Goal: Information Seeking & Learning: Learn about a topic

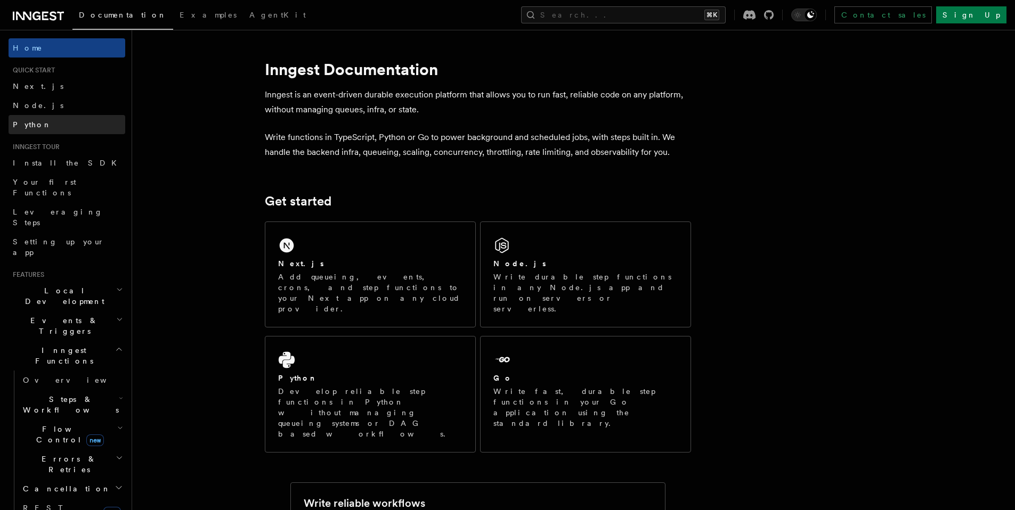
click at [29, 118] on link "Python" at bounding box center [67, 124] width 117 height 19
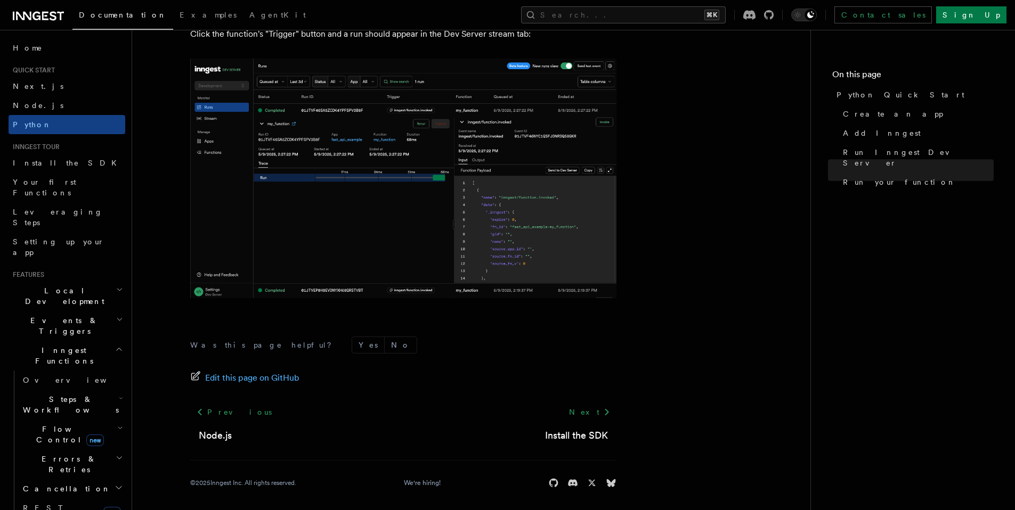
scroll to position [2183, 0]
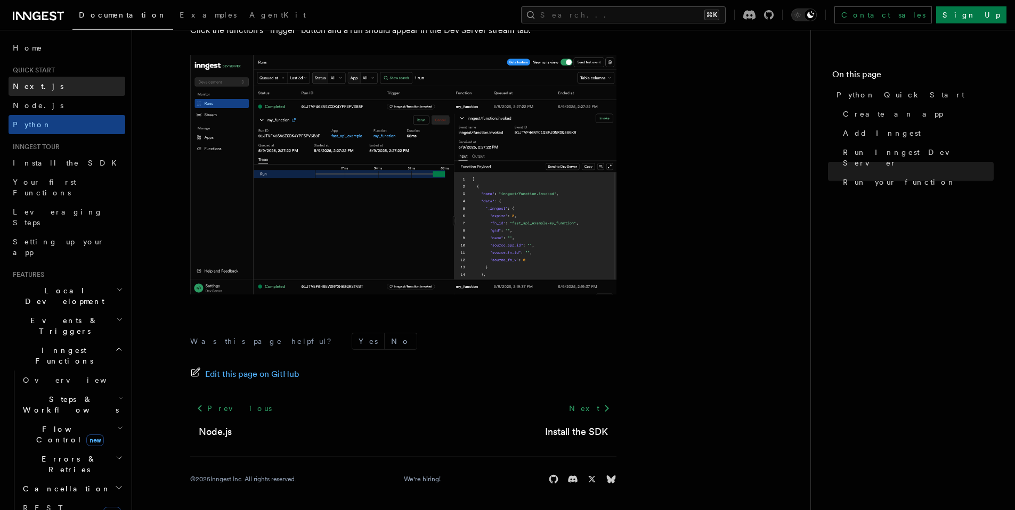
click at [34, 91] on span "Next.js" at bounding box center [38, 86] width 51 height 11
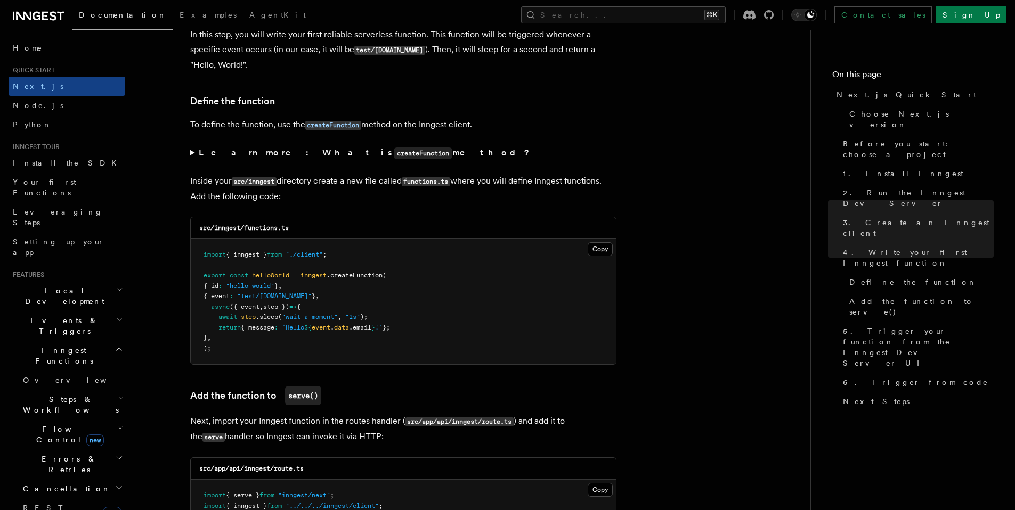
scroll to position [1760, 0]
click at [193, 155] on summary "Learn more: What is createFunction method?" at bounding box center [403, 152] width 426 height 15
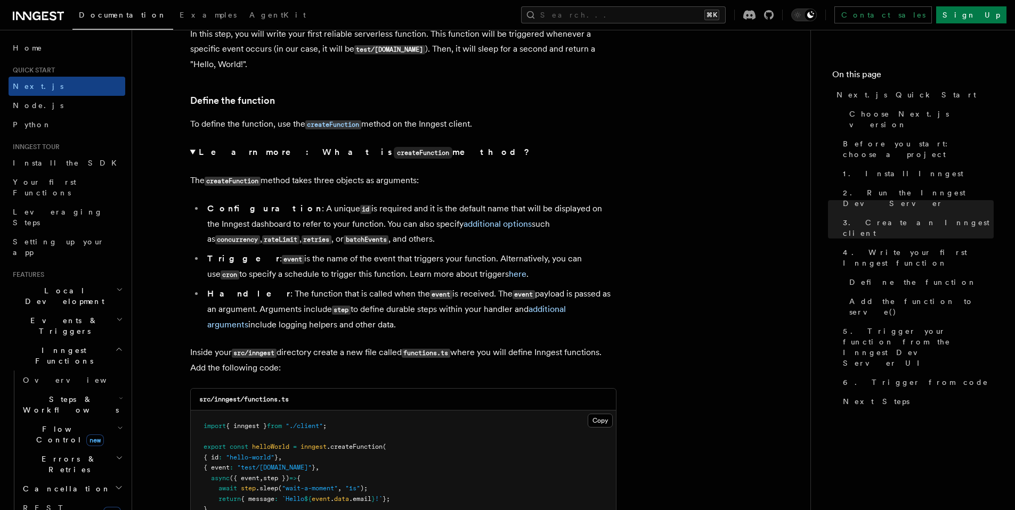
click at [193, 155] on summary "Learn more: What is createFunction method?" at bounding box center [403, 152] width 426 height 15
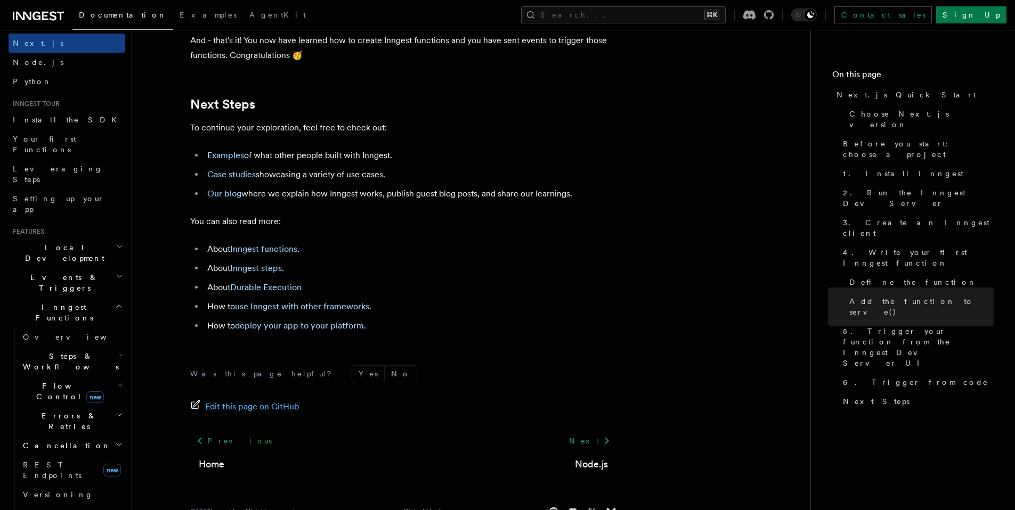
scroll to position [6620, 0]
click at [227, 178] on link "Case studies" at bounding box center [231, 173] width 48 height 10
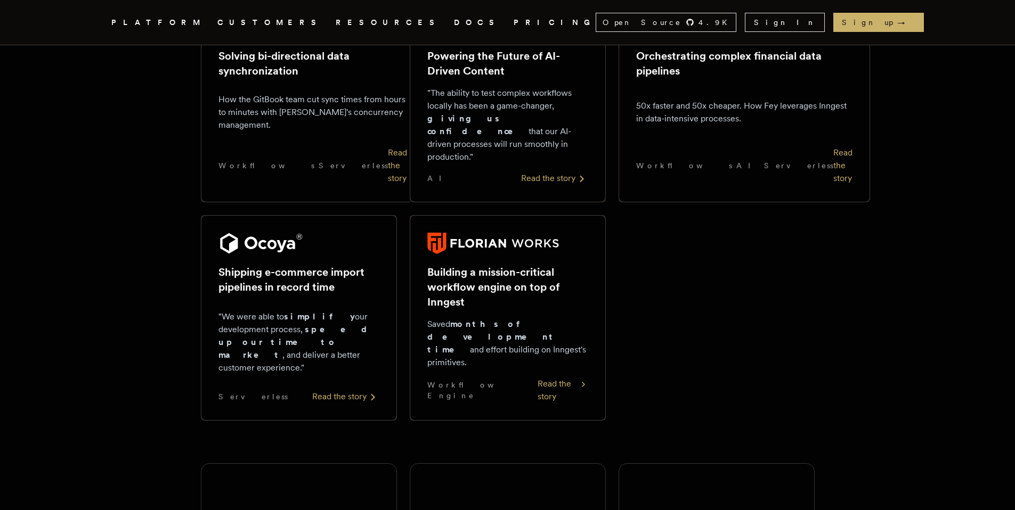
scroll to position [923, 0]
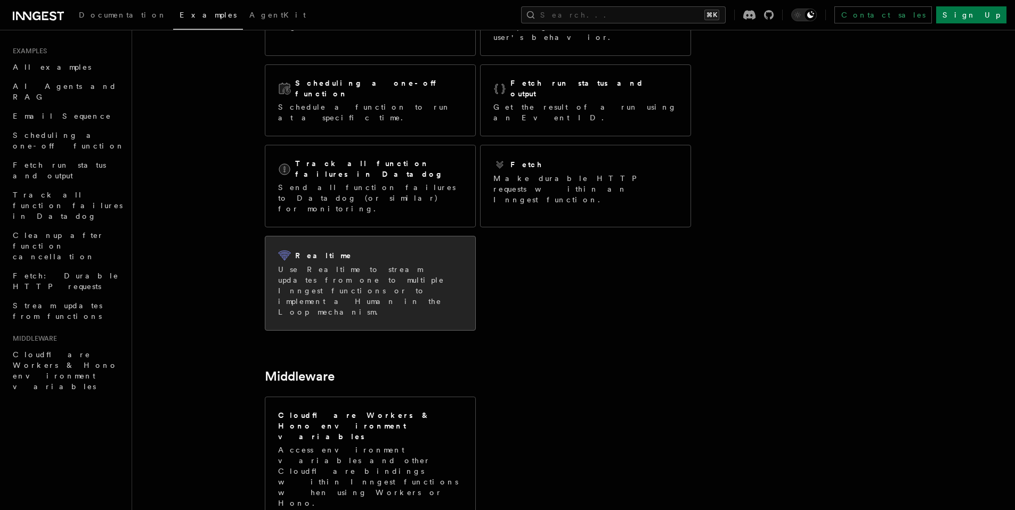
scroll to position [165, 0]
